Goal: Information Seeking & Learning: Learn about a topic

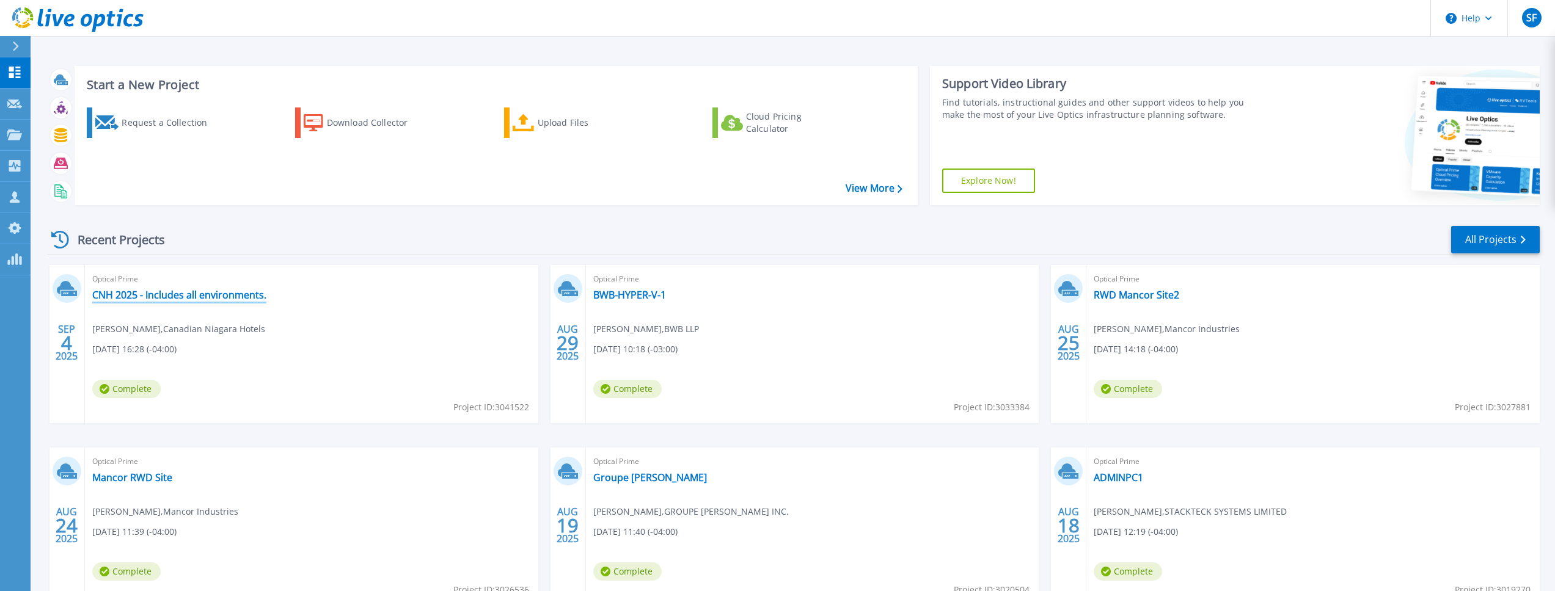
click at [251, 293] on link "CNH 2025 - Includes all environments." at bounding box center [179, 295] width 174 height 12
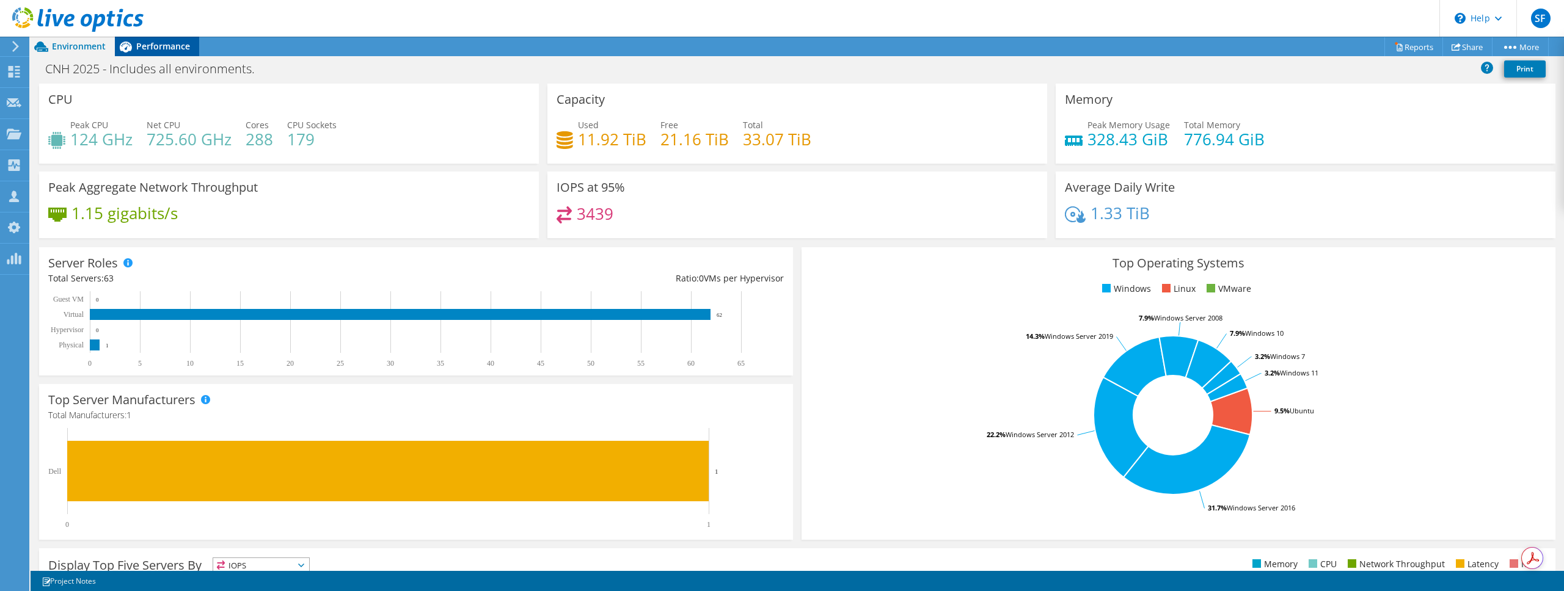
click at [170, 45] on span "Performance" at bounding box center [163, 46] width 54 height 12
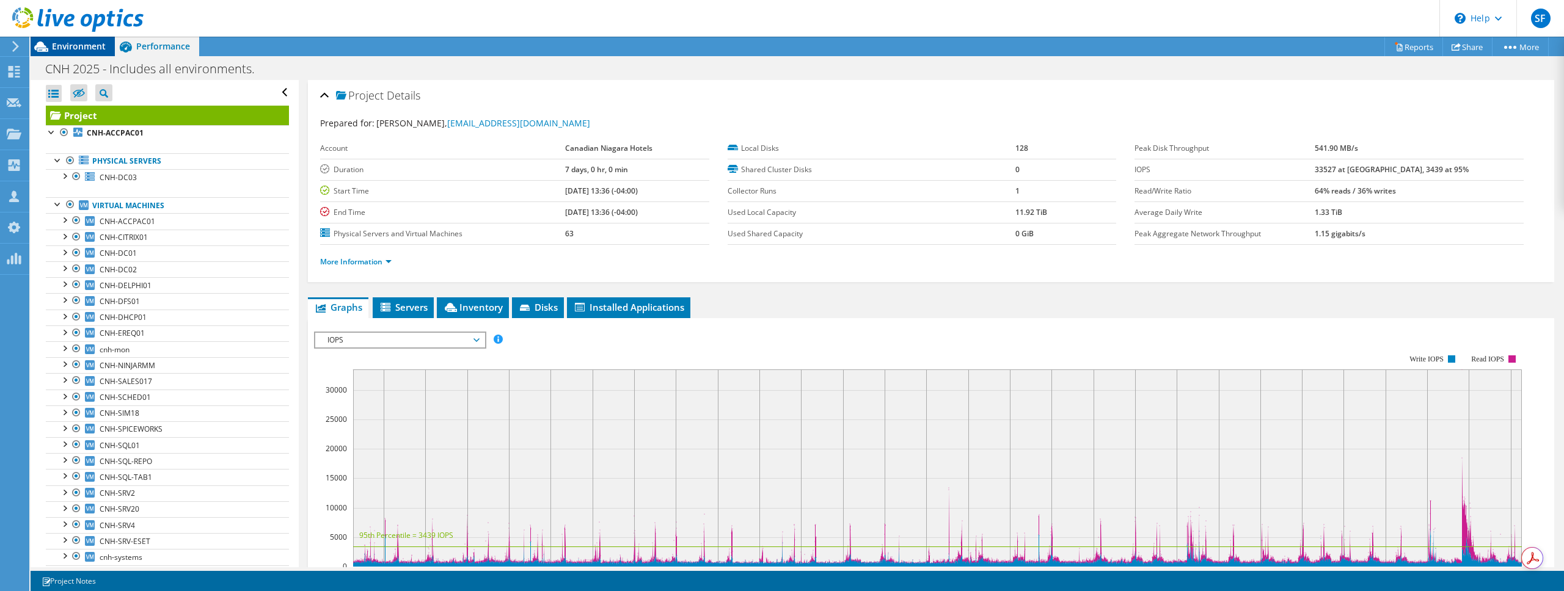
click at [82, 49] on span "Environment" at bounding box center [79, 46] width 54 height 12
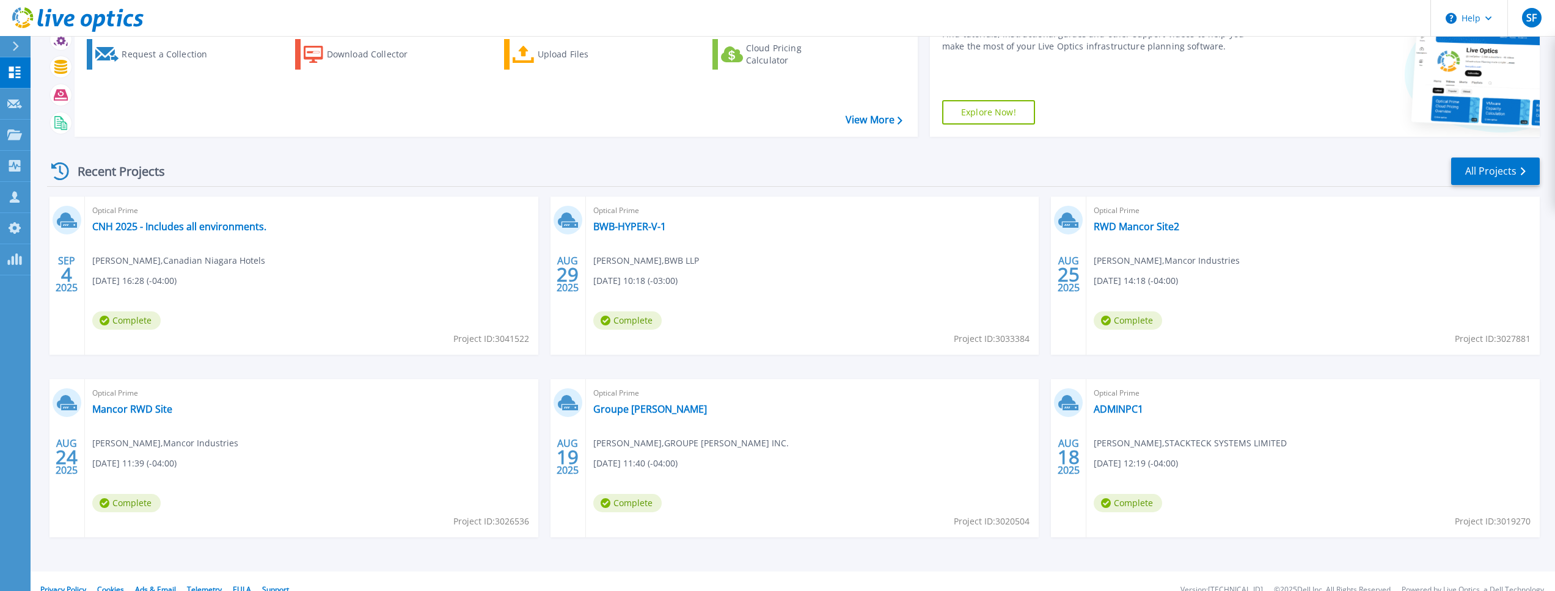
scroll to position [84, 0]
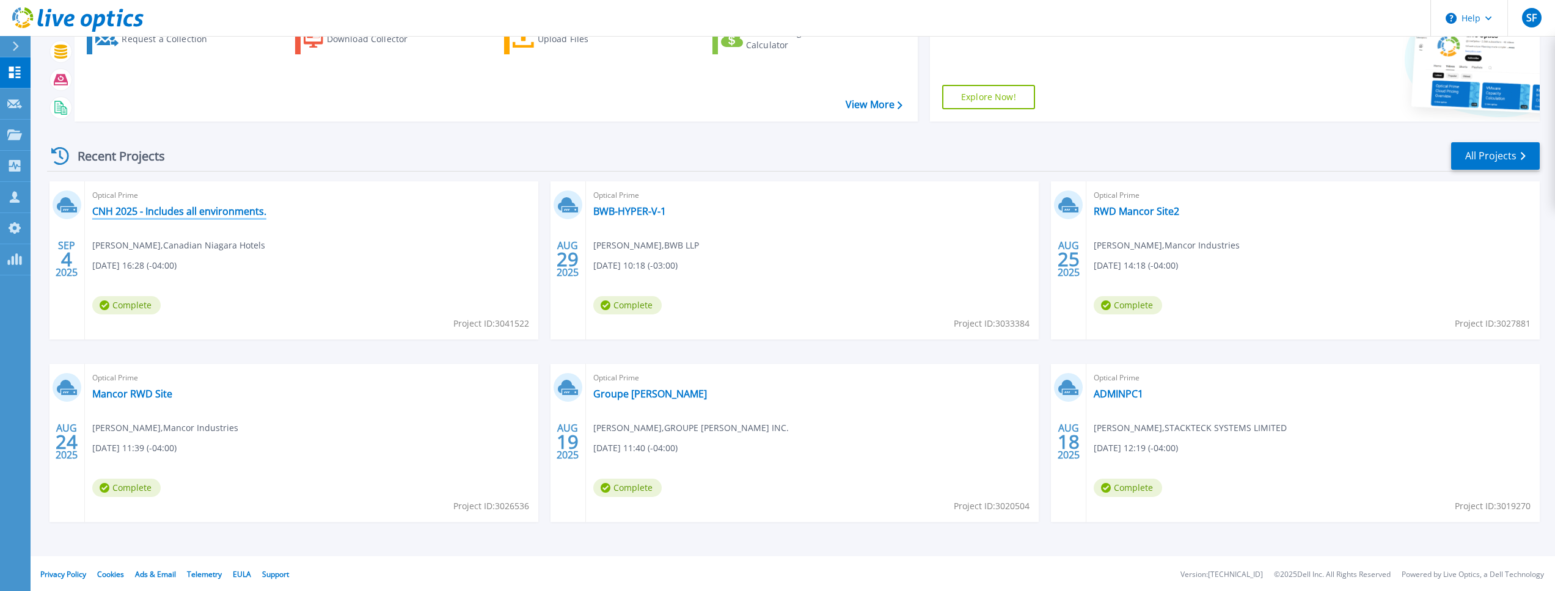
click at [235, 205] on link "CNH 2025 - Includes all environments." at bounding box center [179, 211] width 174 height 12
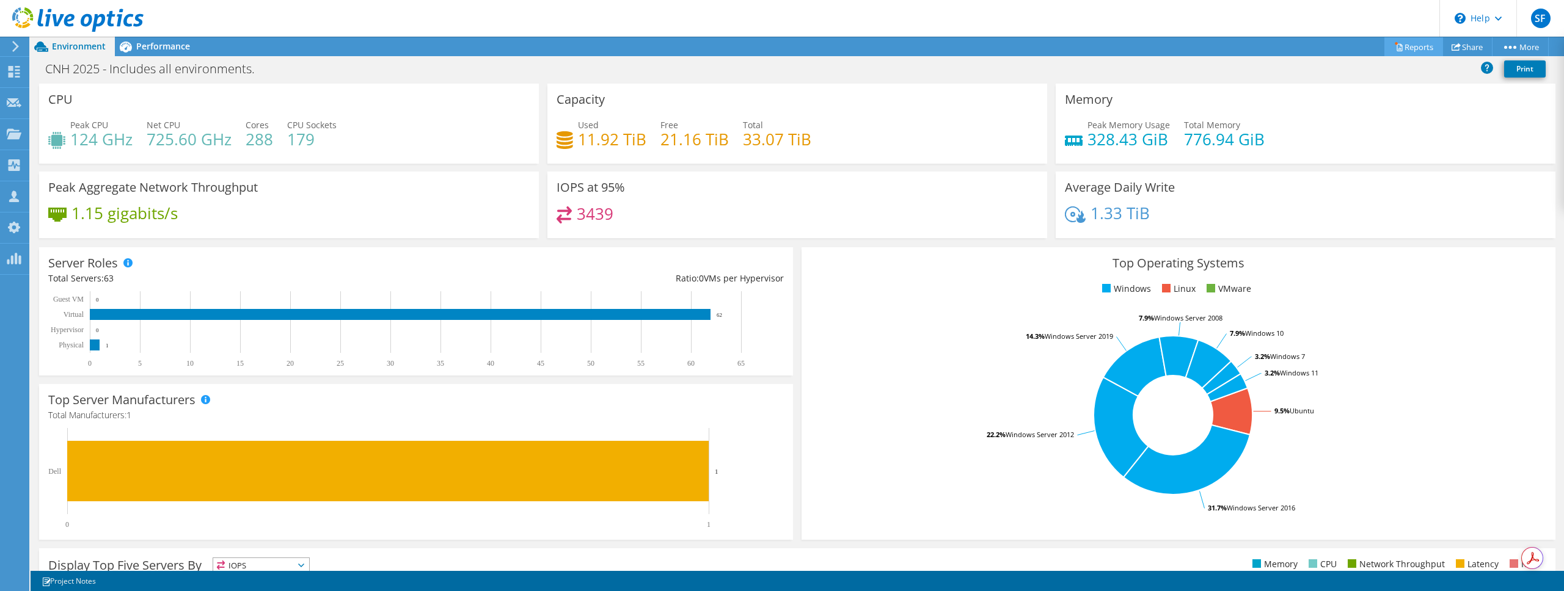
click at [1419, 43] on link "Reports" at bounding box center [1414, 46] width 59 height 19
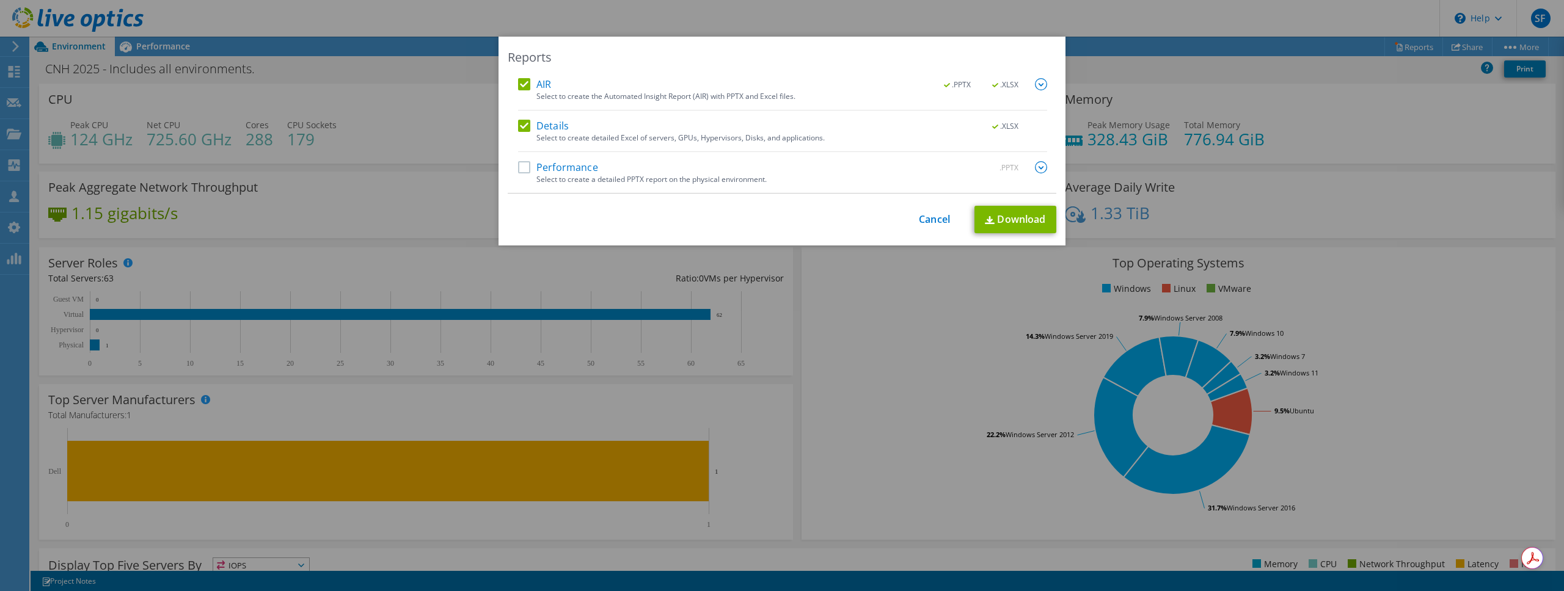
click at [593, 163] on div "Performance .PPTX" at bounding box center [782, 168] width 529 height 14
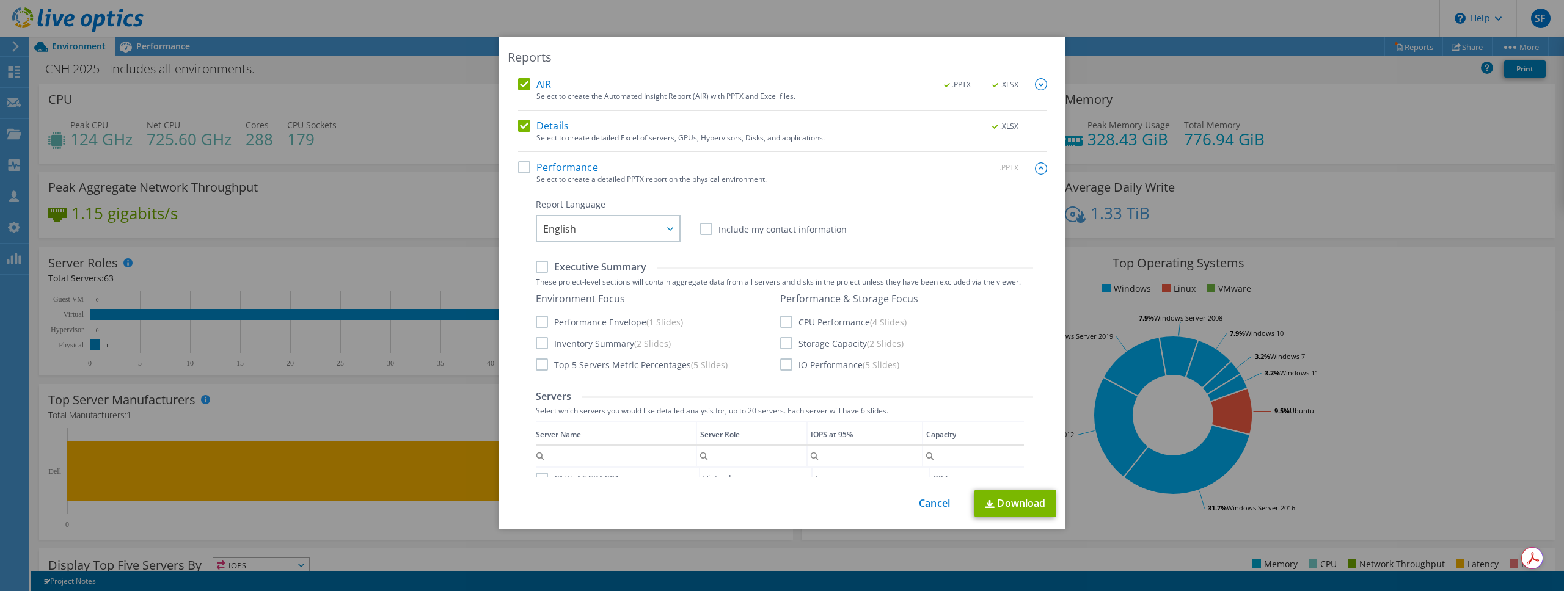
click at [573, 161] on label "Performance" at bounding box center [558, 167] width 80 height 12
click at [0, 0] on input "Performance" at bounding box center [0, 0] width 0 height 0
click at [765, 162] on div "Performance .PPTX" at bounding box center [782, 168] width 529 height 14
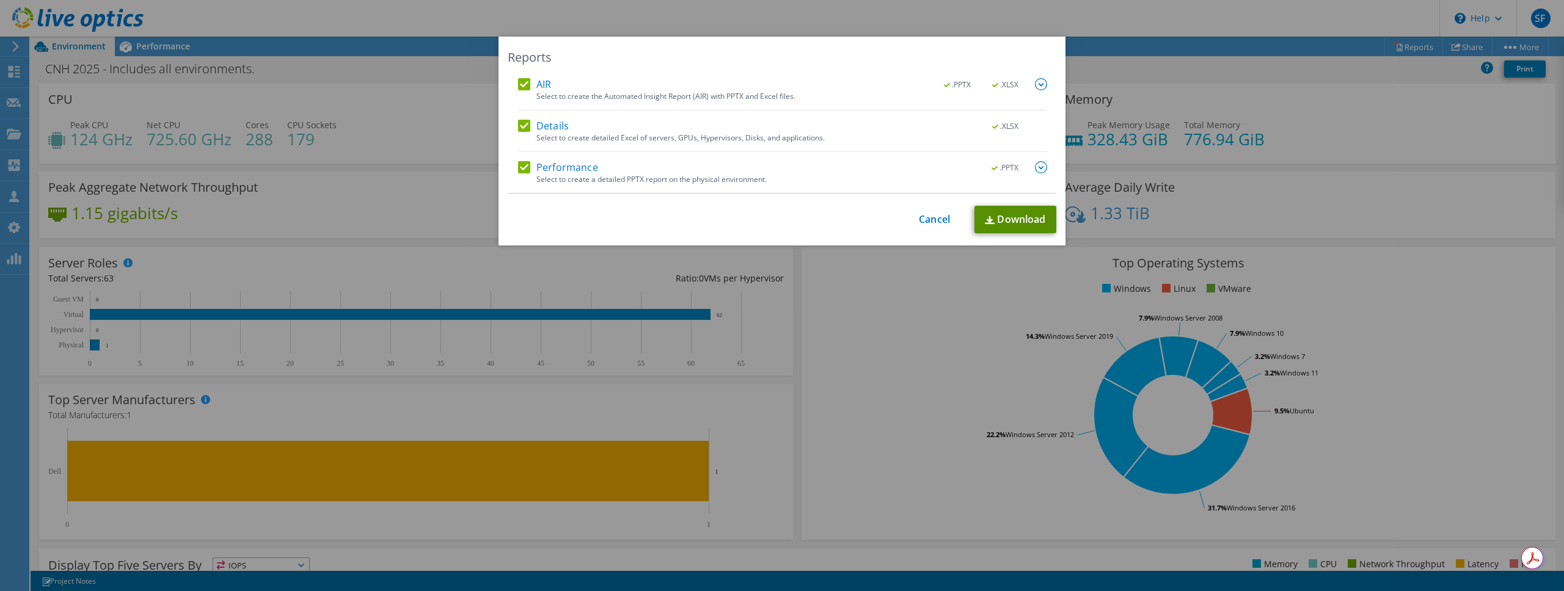
click at [1022, 216] on link "Download" at bounding box center [1016, 219] width 82 height 27
click at [919, 222] on link "Cancel" at bounding box center [934, 220] width 31 height 12
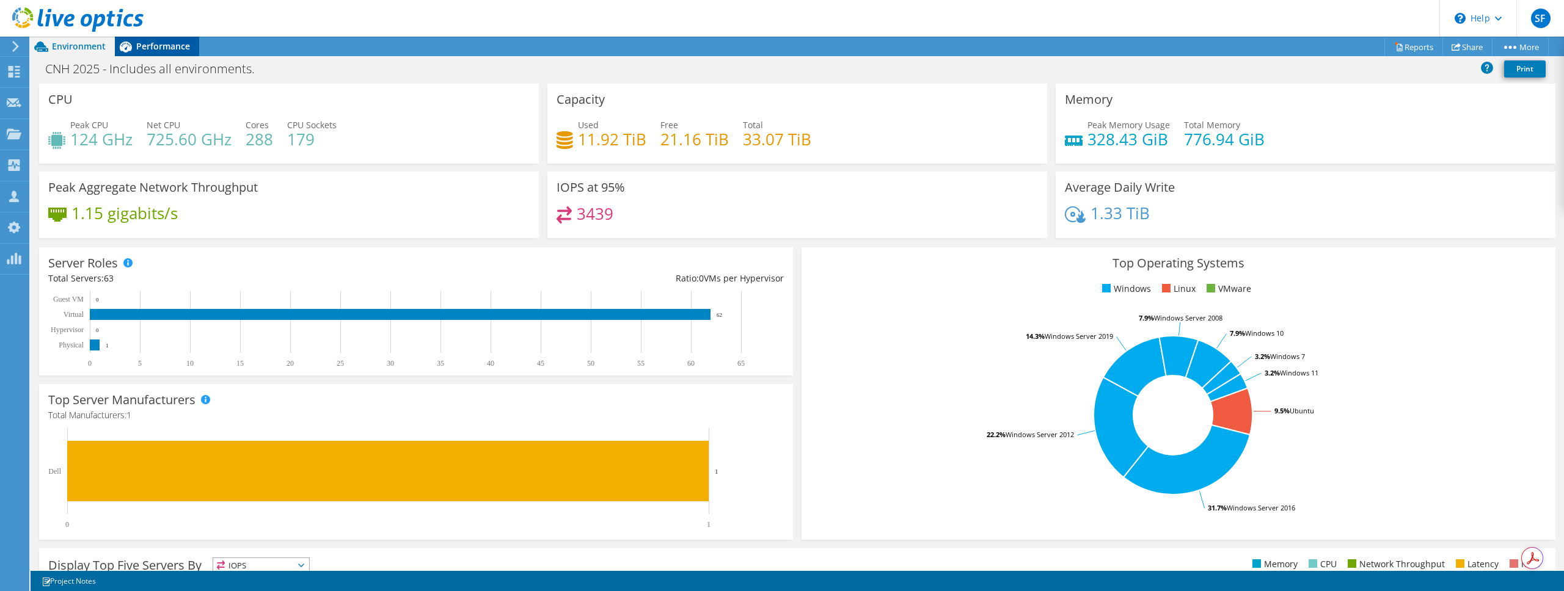
click at [153, 49] on span "Performance" at bounding box center [163, 46] width 54 height 12
click at [152, 43] on span "Performance" at bounding box center [163, 46] width 54 height 12
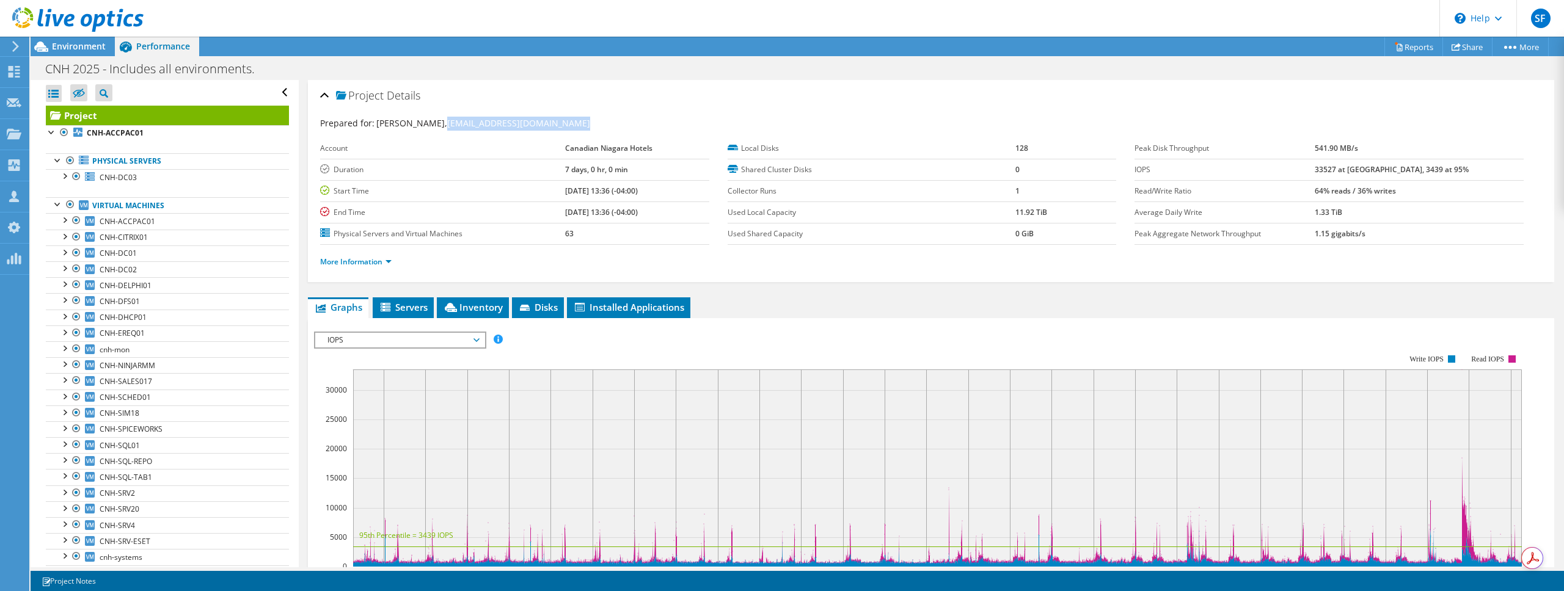
drag, startPoint x: 571, startPoint y: 122, endPoint x: 433, endPoint y: 129, distance: 138.9
click at [433, 129] on div "Prepared for: Paul Renwick, paulr@niagarafallshotels.com" at bounding box center [931, 124] width 1222 height 14
copy link "[EMAIL_ADDRESS][DOMAIN_NAME]"
click at [11, 137] on use at bounding box center [14, 133] width 15 height 10
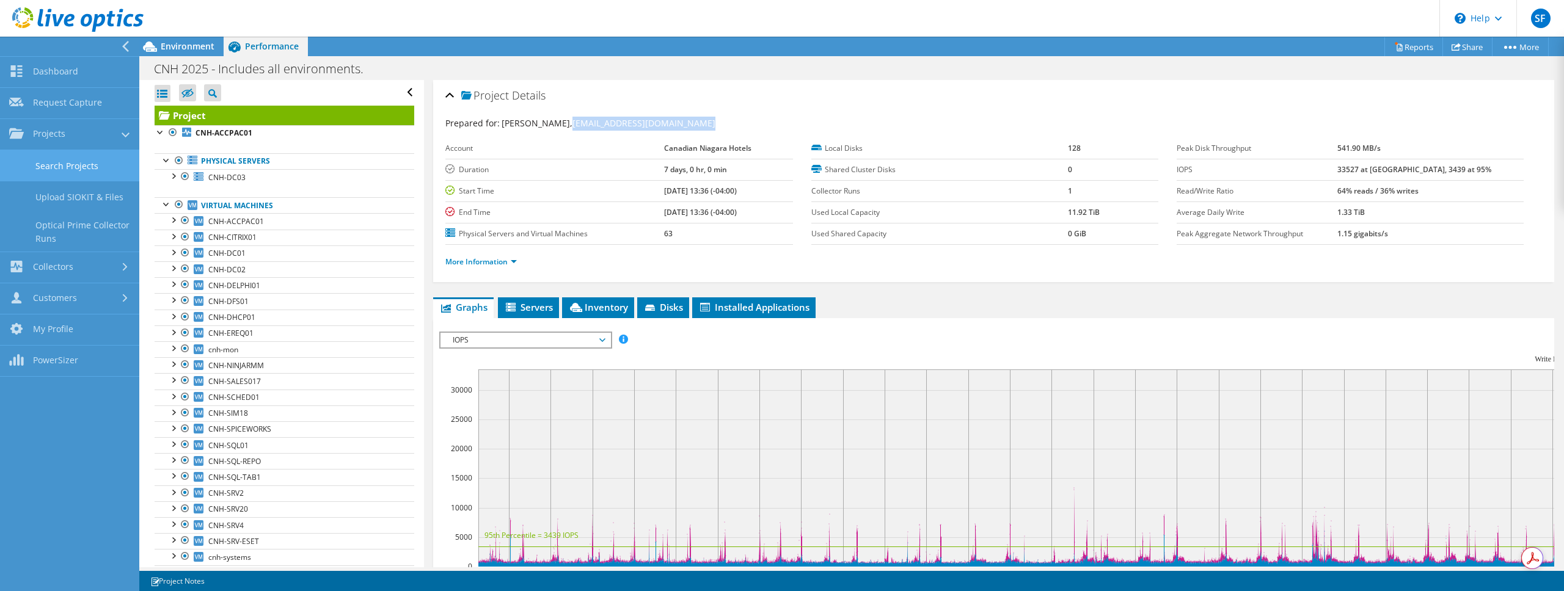
click at [71, 162] on link "Search Projects" at bounding box center [69, 165] width 139 height 31
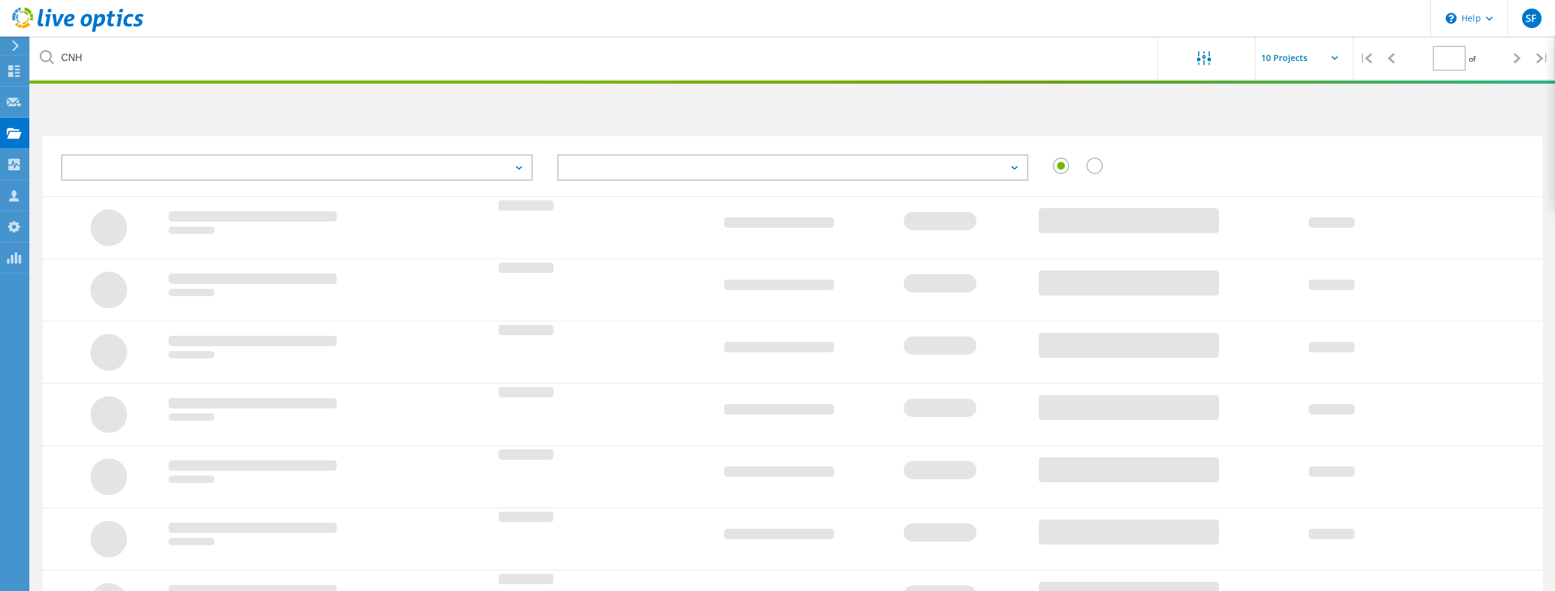
type input "1"
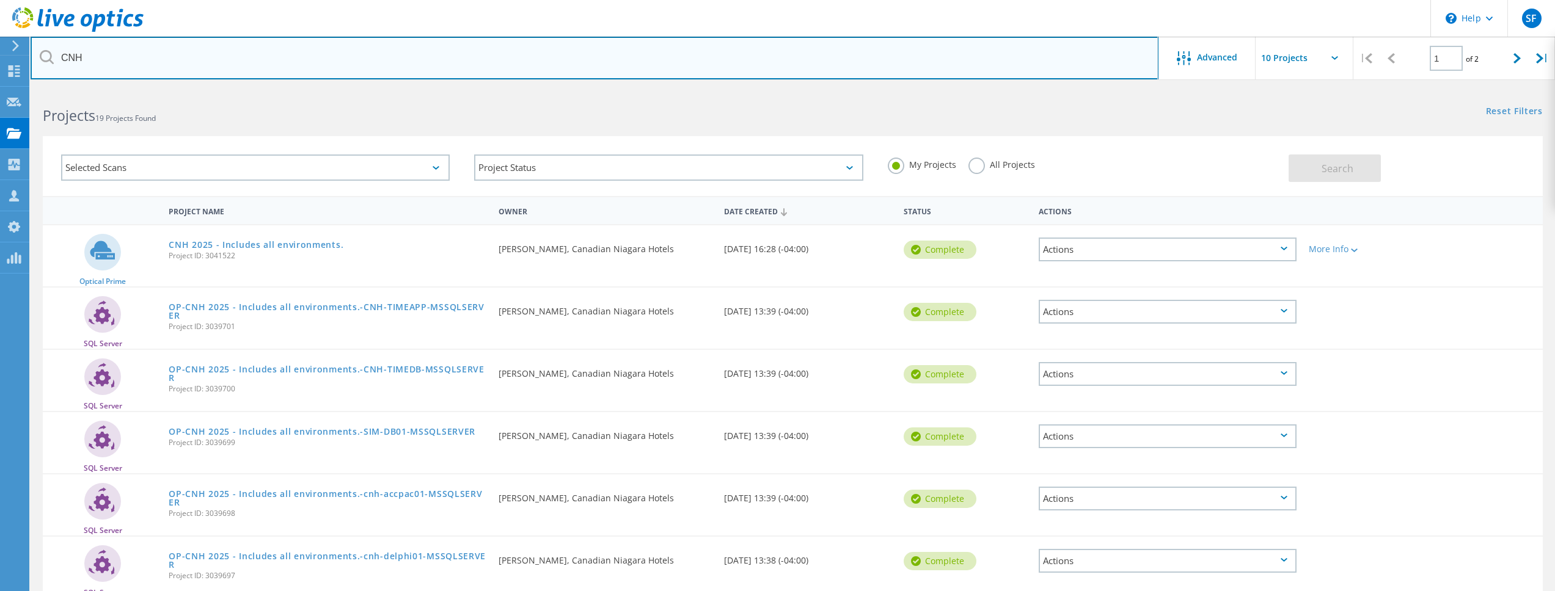
drag, startPoint x: 141, startPoint y: 60, endPoint x: 38, endPoint y: 56, distance: 102.8
click at [38, 56] on input "CNH" at bounding box center [595, 58] width 1128 height 43
paste input "[EMAIL_ADDRESS][DOMAIN_NAME]"
type input "[EMAIL_ADDRESS][DOMAIN_NAME]"
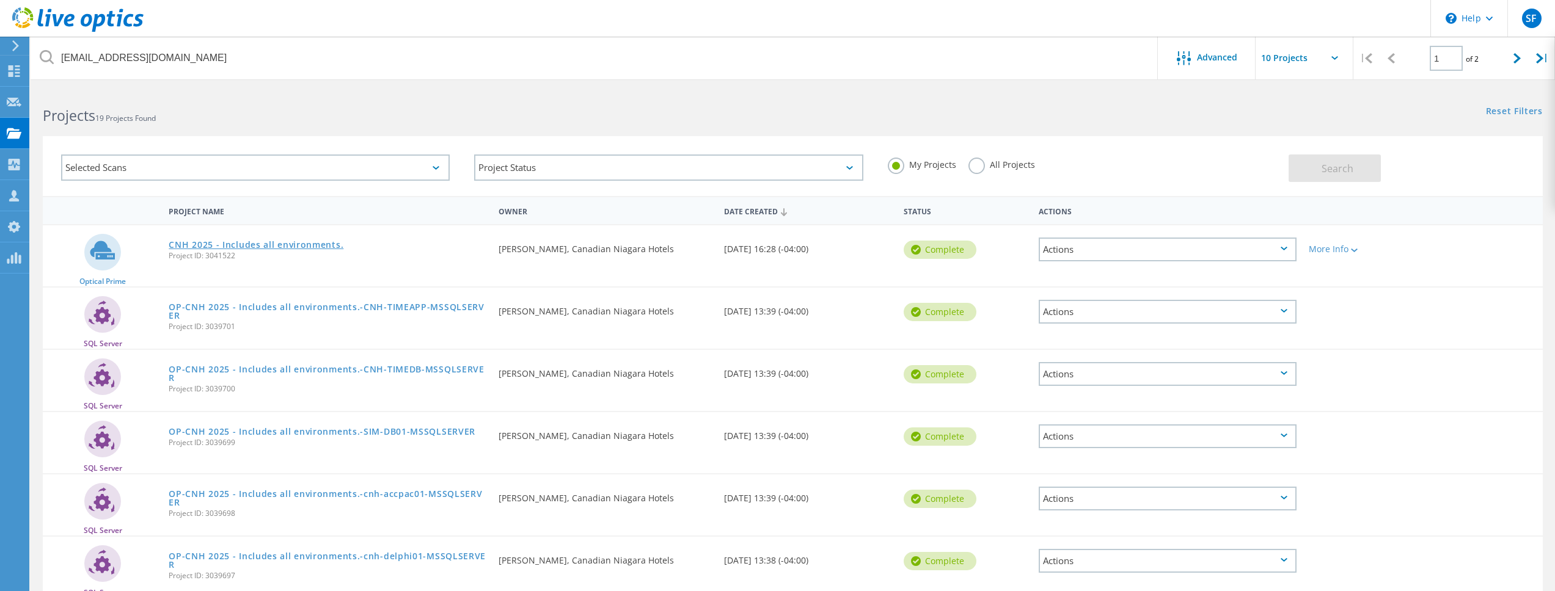
click at [312, 248] on link "CNH 2025 - Includes all environments." at bounding box center [256, 245] width 175 height 9
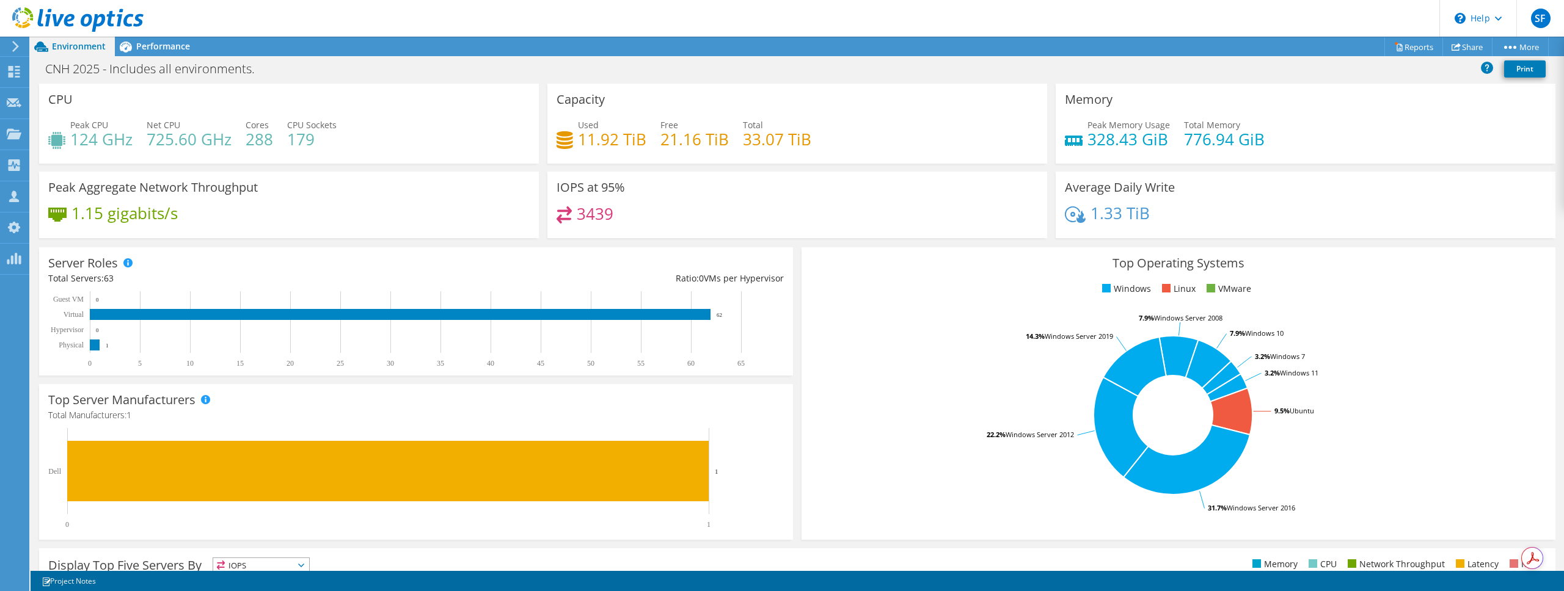
click at [323, 42] on div "Project Actions Project Actions Reports Share More" at bounding box center [798, 47] width 1534 height 20
click at [167, 48] on span "Performance" at bounding box center [163, 46] width 54 height 12
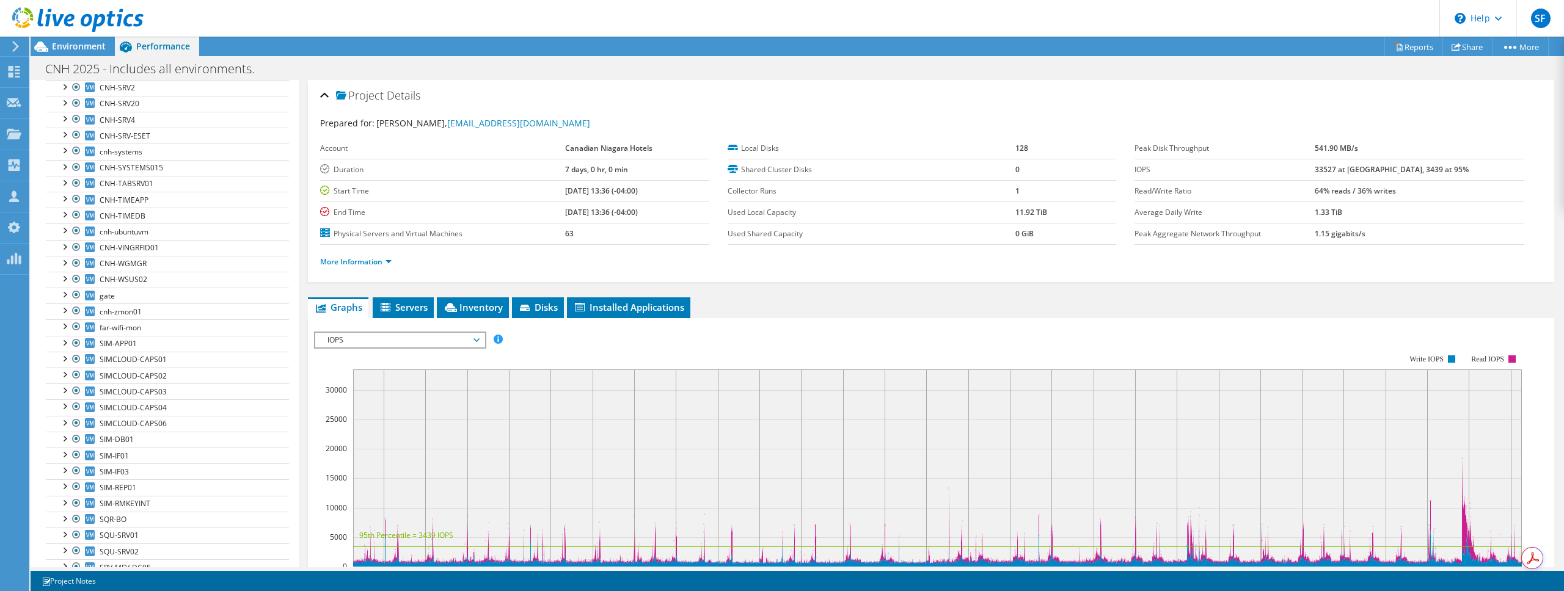
scroll to position [665, 0]
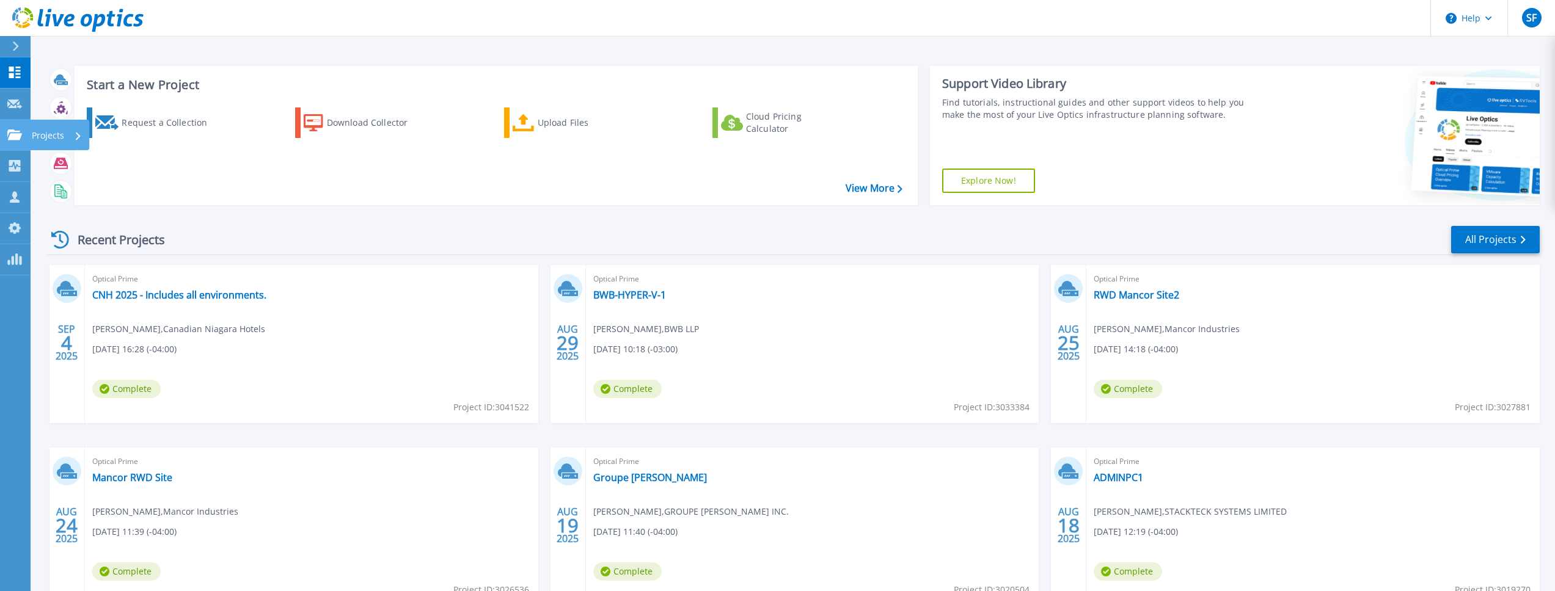
click at [20, 141] on link "Projects Projects" at bounding box center [15, 135] width 31 height 31
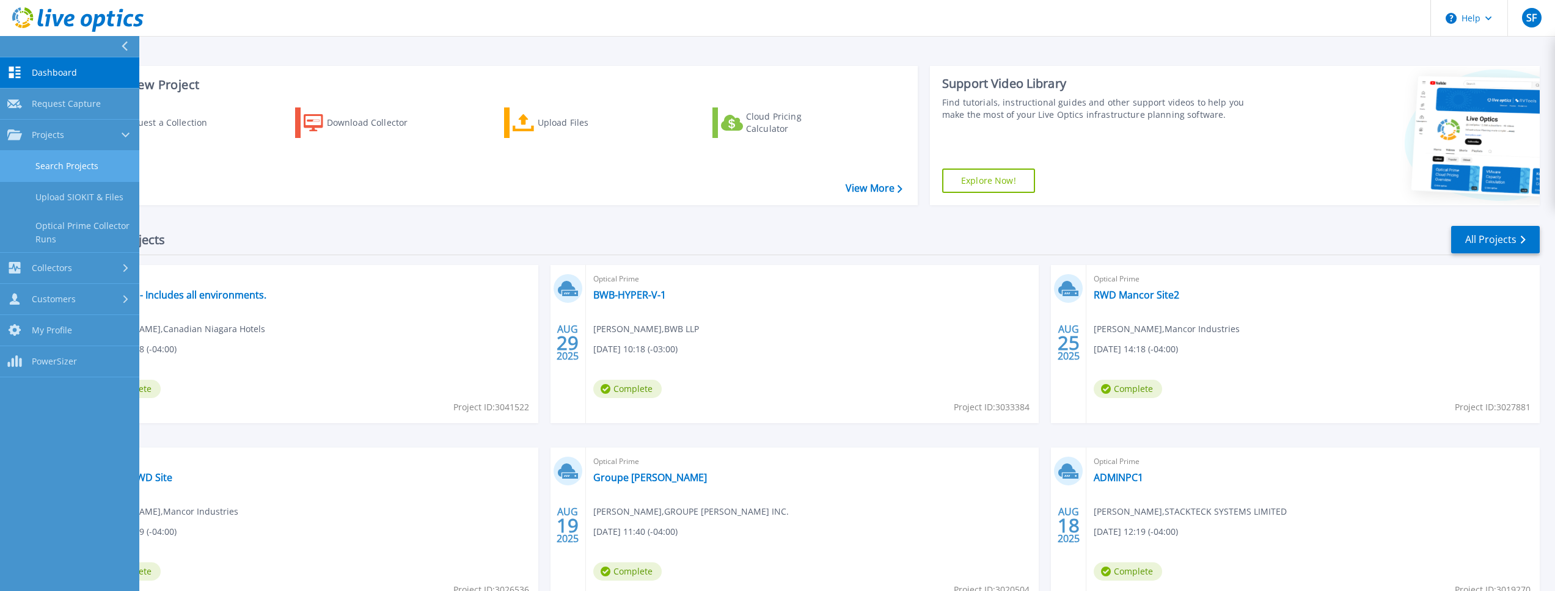
click at [75, 169] on link "Search Projects" at bounding box center [69, 166] width 139 height 31
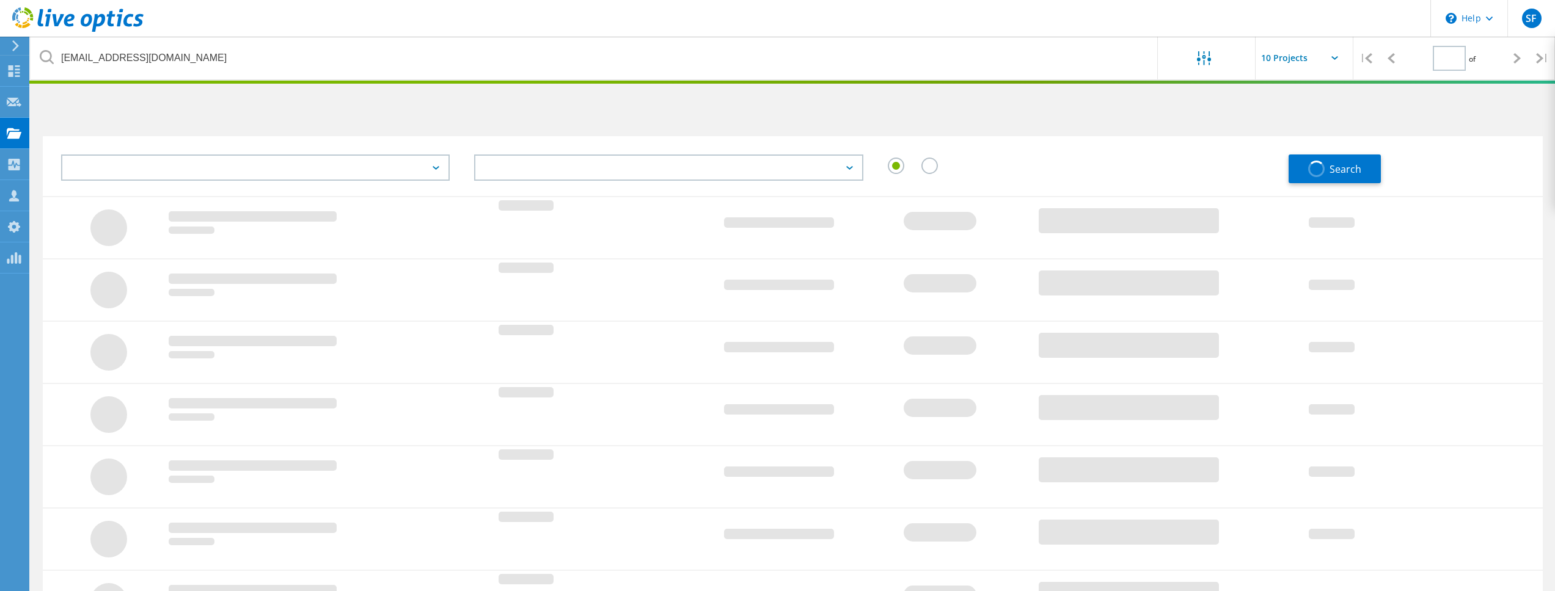
type input "1"
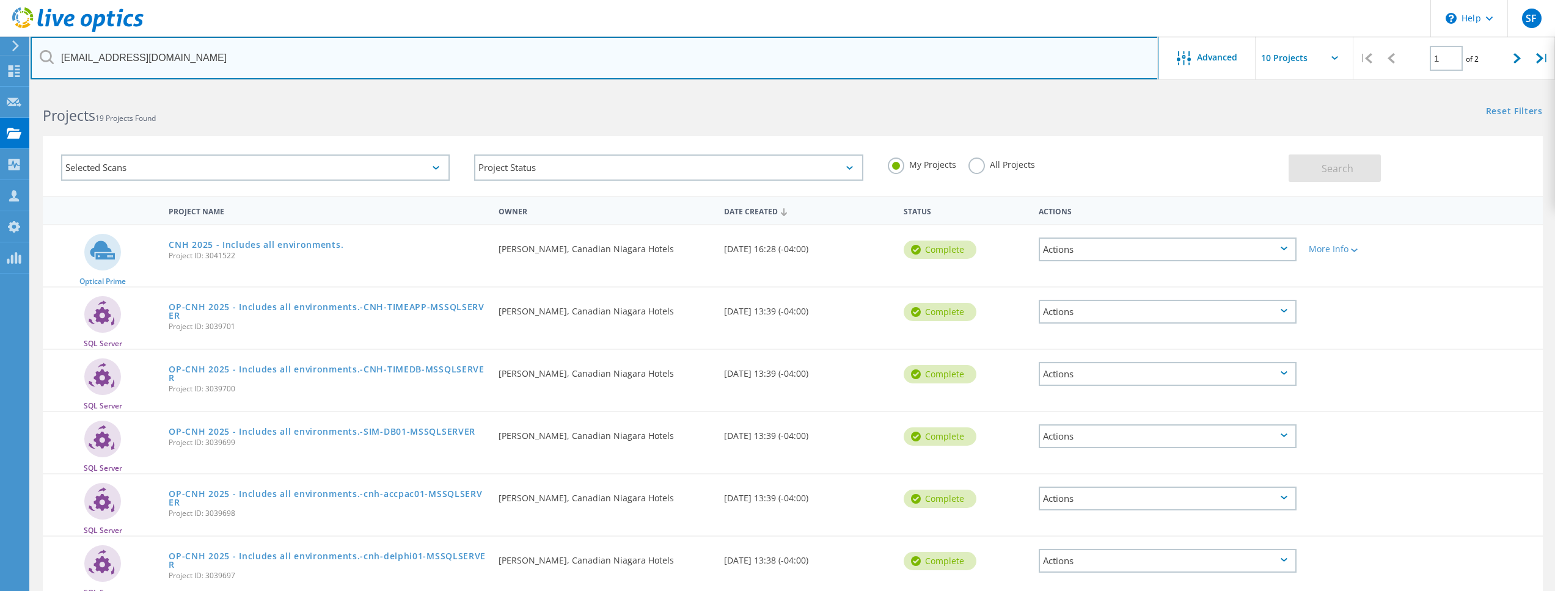
drag, startPoint x: 232, startPoint y: 67, endPoint x: 54, endPoint y: 62, distance: 177.9
click at [54, 62] on input "[EMAIL_ADDRESS][DOMAIN_NAME]" at bounding box center [595, 58] width 1128 height 43
type input "CNH"
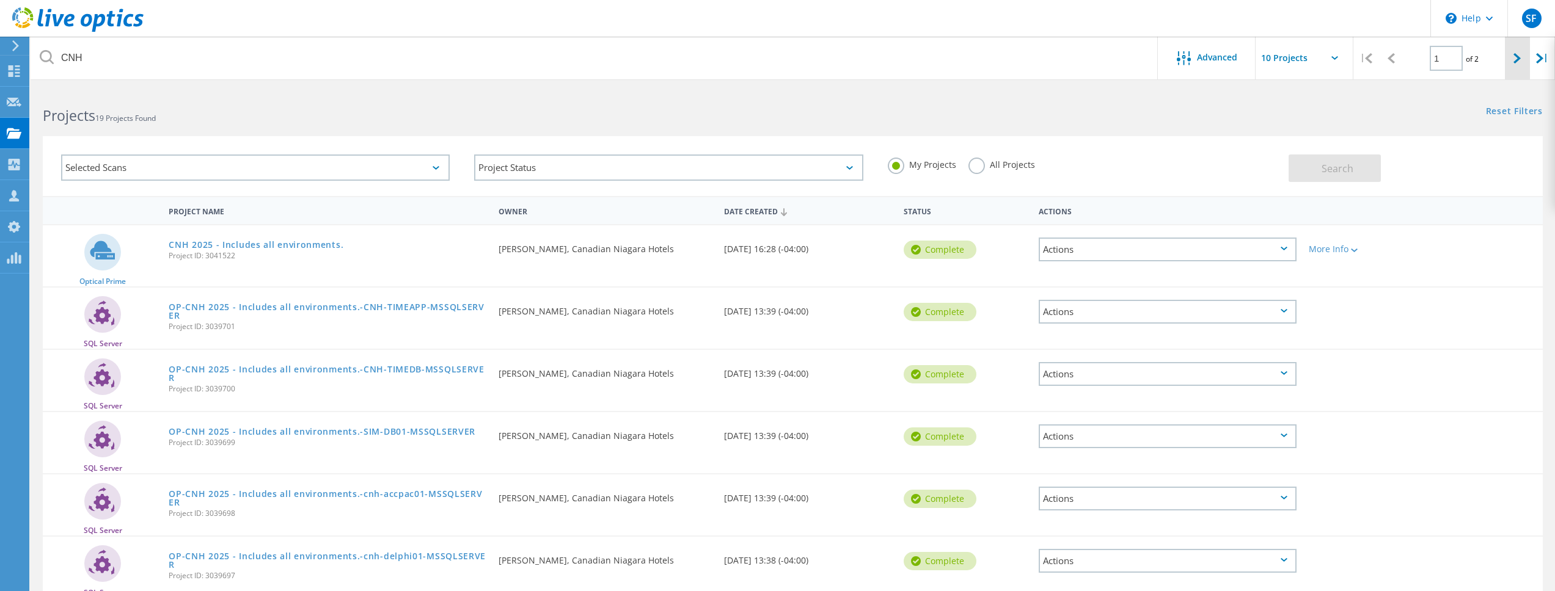
click at [1511, 57] on div at bounding box center [1517, 58] width 25 height 43
type input "2"
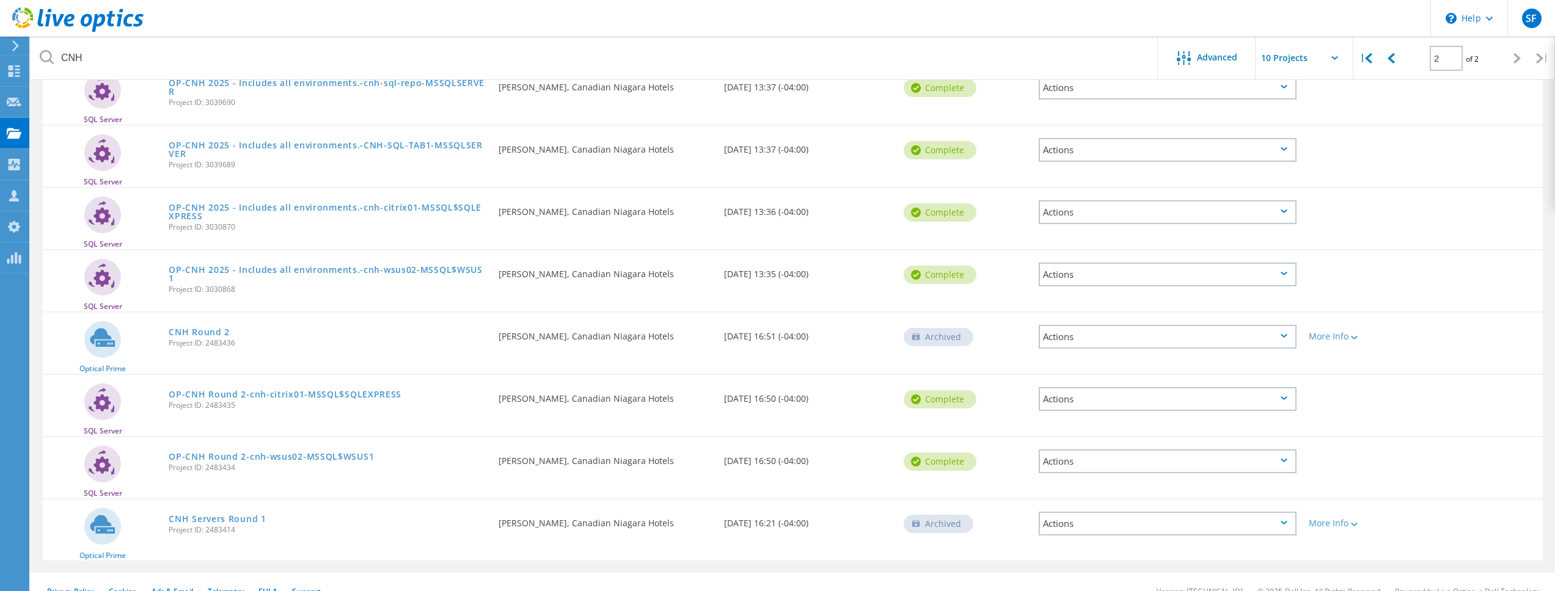
scroll to position [227, 0]
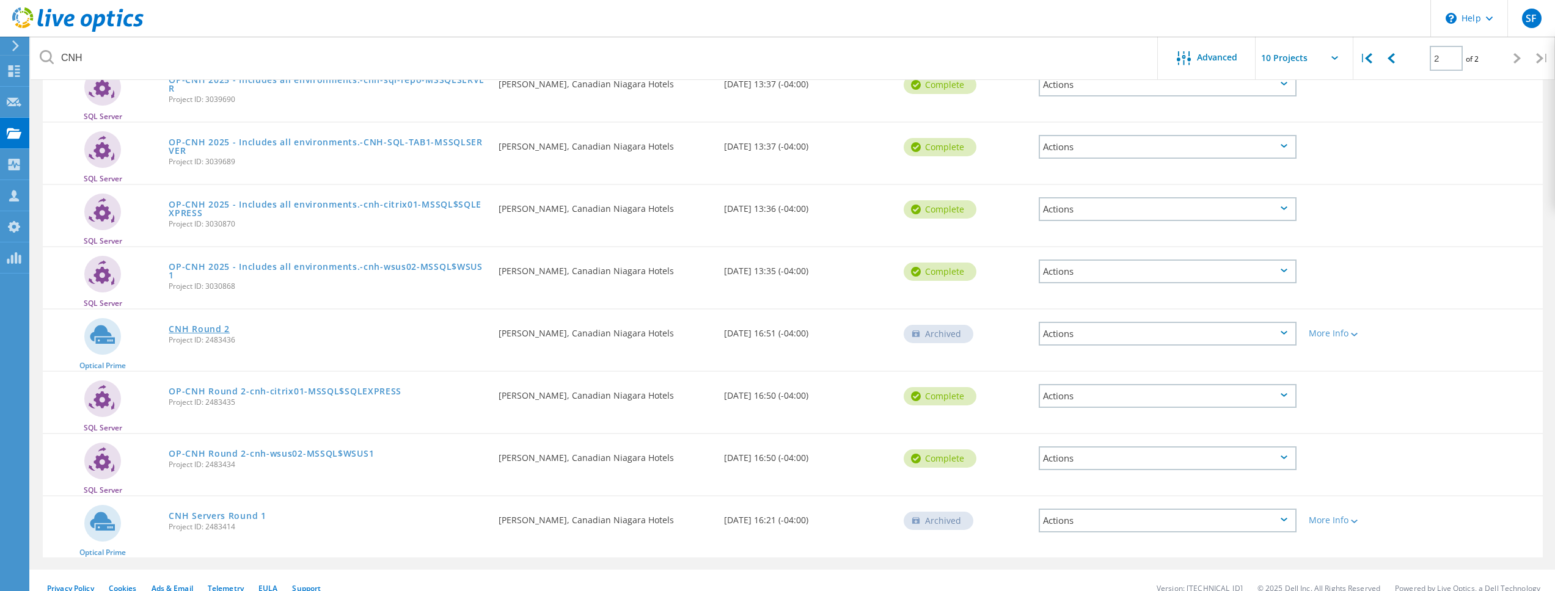
click at [216, 331] on link "CNH Round 2" at bounding box center [199, 329] width 61 height 9
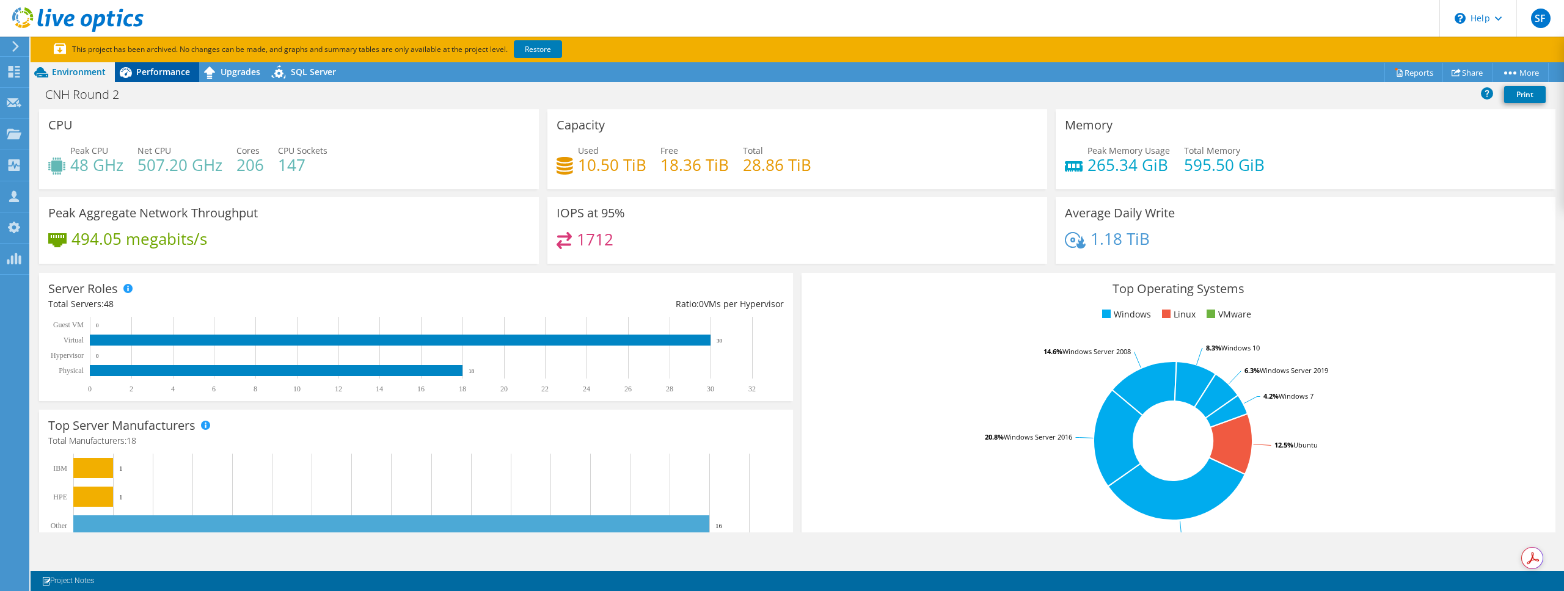
click at [176, 77] on span "Performance" at bounding box center [163, 72] width 54 height 12
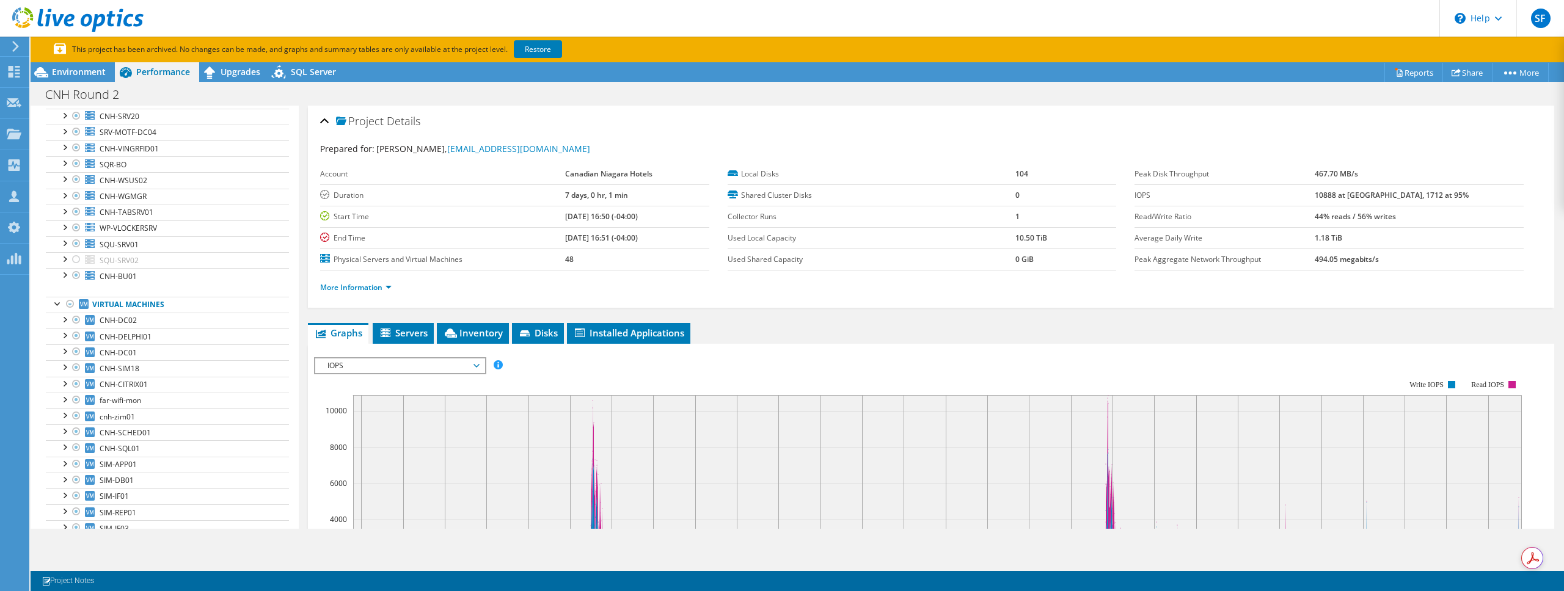
scroll to position [537, 0]
